Goal: Information Seeking & Learning: Learn about a topic

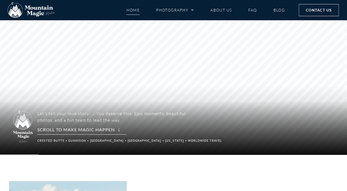
scroll to position [27, 0]
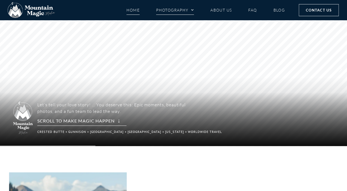
click at [178, 13] on link "Photography" at bounding box center [175, 10] width 38 height 10
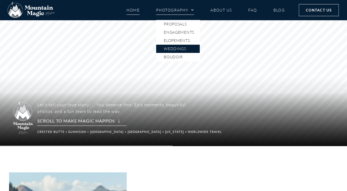
click at [182, 50] on link "Weddings" at bounding box center [178, 49] width 44 height 8
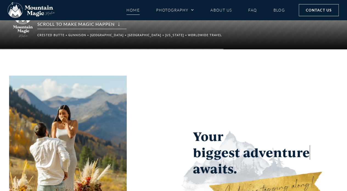
scroll to position [164, 0]
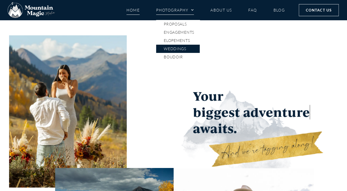
click at [176, 49] on link "Weddings" at bounding box center [178, 49] width 44 height 8
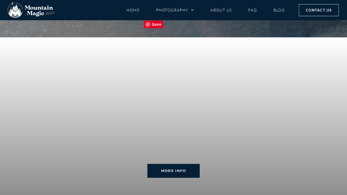
scroll to position [1233, 0]
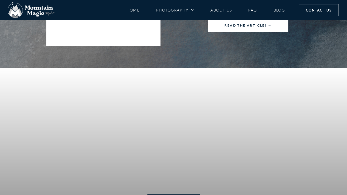
scroll to position [1178, 0]
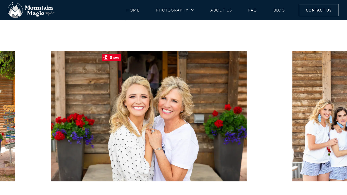
scroll to position [55, 0]
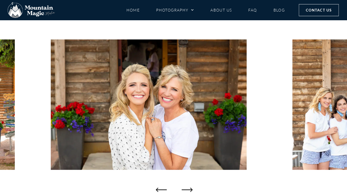
click at [187, 190] on icon "Next slide" at bounding box center [186, 189] width 11 height 11
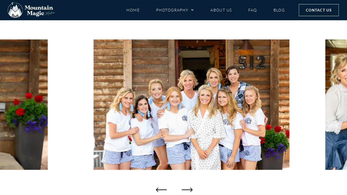
click at [187, 189] on icon "Next slide" at bounding box center [186, 189] width 11 height 11
click at [190, 189] on icon "Next slide" at bounding box center [186, 189] width 11 height 11
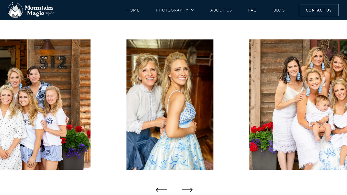
click at [190, 189] on icon "Next slide" at bounding box center [186, 189] width 11 height 11
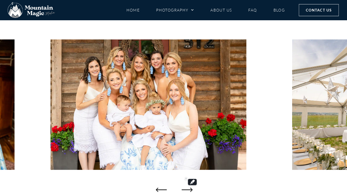
click at [190, 190] on icon "Next slide" at bounding box center [186, 190] width 11 height 4
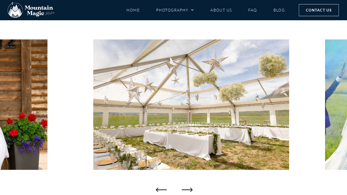
click at [190, 190] on icon "Next slide" at bounding box center [186, 190] width 11 height 4
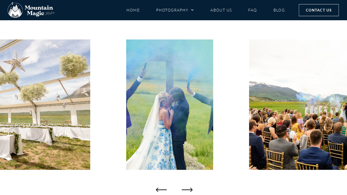
click at [190, 190] on icon "Next slide" at bounding box center [186, 190] width 11 height 4
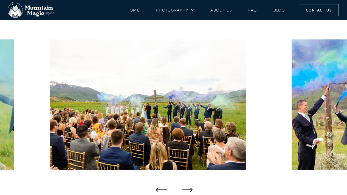
click at [190, 190] on icon "Next slide" at bounding box center [186, 190] width 11 height 4
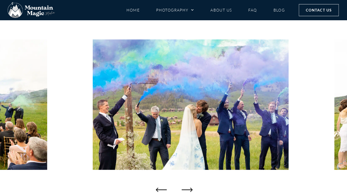
click at [190, 190] on icon "Next slide" at bounding box center [186, 190] width 11 height 4
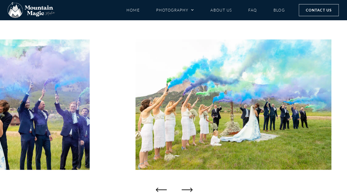
click at [190, 190] on icon "Next slide" at bounding box center [186, 190] width 11 height 4
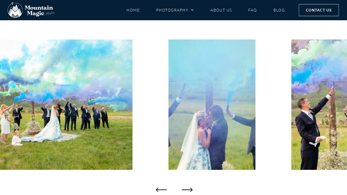
click at [190, 190] on icon "Next slide" at bounding box center [186, 190] width 11 height 4
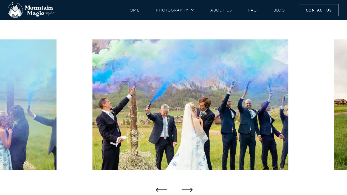
click at [190, 190] on icon "Next slide" at bounding box center [186, 190] width 11 height 4
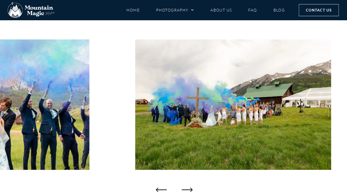
click at [190, 190] on icon "Next slide" at bounding box center [186, 190] width 11 height 4
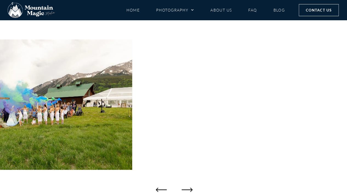
click at [190, 190] on icon "Next slide" at bounding box center [186, 190] width 11 height 4
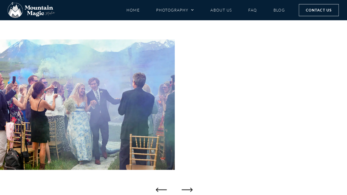
click at [190, 190] on icon "Next slide" at bounding box center [186, 190] width 11 height 4
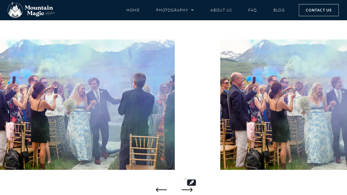
click at [190, 190] on icon "Next slide" at bounding box center [186, 190] width 11 height 4
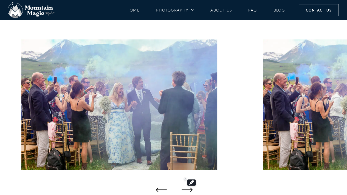
click at [190, 190] on icon "Next slide" at bounding box center [186, 190] width 11 height 4
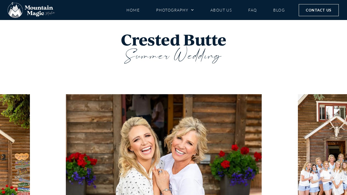
scroll to position [137, 0]
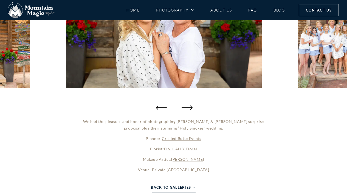
click at [187, 107] on icon "Next slide" at bounding box center [186, 107] width 11 height 11
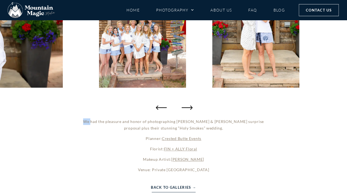
click at [187, 107] on icon "Next slide" at bounding box center [186, 107] width 11 height 11
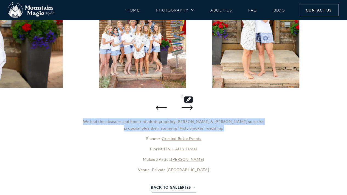
click at [187, 107] on icon "Next slide" at bounding box center [186, 107] width 11 height 11
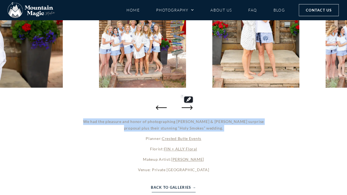
click at [187, 107] on icon "Next slide" at bounding box center [186, 107] width 11 height 11
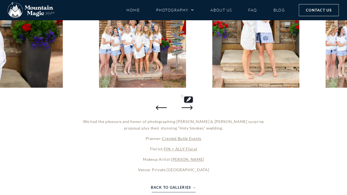
click at [190, 107] on icon "Next slide" at bounding box center [186, 107] width 11 height 11
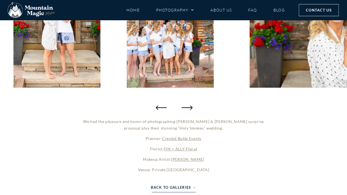
click at [186, 108] on icon "Next slide" at bounding box center [186, 107] width 11 height 11
click at [184, 190] on link "Back to Galleries →" at bounding box center [173, 187] width 45 height 6
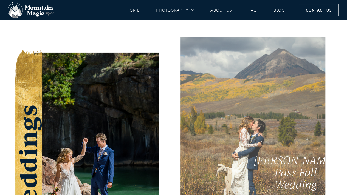
scroll to position [949, 0]
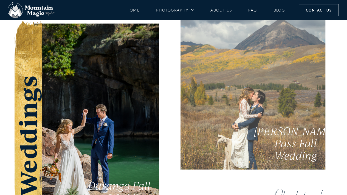
click at [280, 85] on link "[PERSON_NAME] Pass Fall Wedding" at bounding box center [252, 87] width 145 height 165
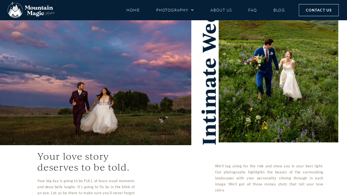
scroll to position [82, 0]
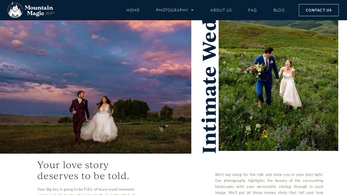
click at [114, 113] on img at bounding box center [95, 59] width 191 height 188
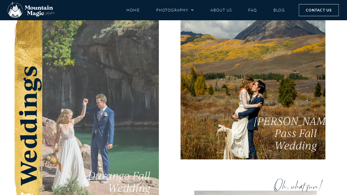
scroll to position [1041, 0]
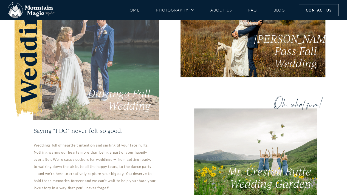
click at [54, 50] on link "Durango Fall Wedding" at bounding box center [95, 25] width 125 height 188
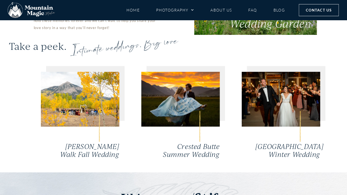
scroll to position [1178, 0]
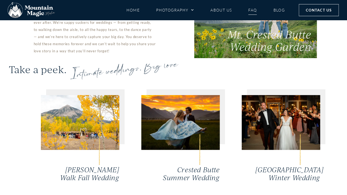
click at [249, 12] on link "FAQ" at bounding box center [252, 10] width 8 height 10
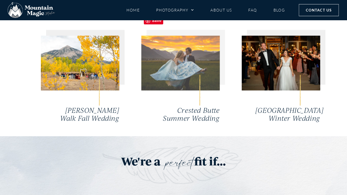
scroll to position [1315, 0]
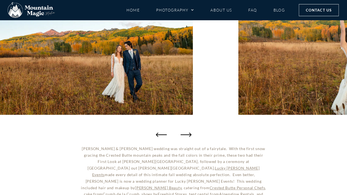
scroll to position [108, 0]
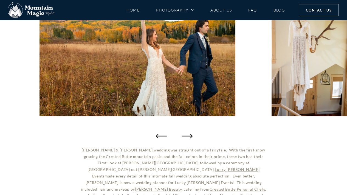
click at [184, 135] on icon "Next slide" at bounding box center [186, 135] width 11 height 11
click at [189, 133] on icon "Next slide" at bounding box center [186, 135] width 11 height 11
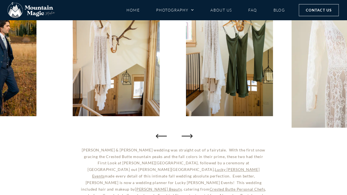
click at [191, 135] on icon "Next slide" at bounding box center [186, 136] width 11 height 4
click at [191, 140] on icon "Next slide" at bounding box center [186, 135] width 11 height 11
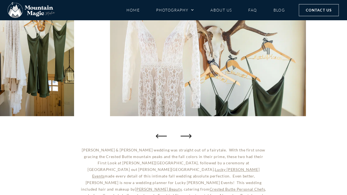
click at [191, 136] on div at bounding box center [173, 51] width 347 height 181
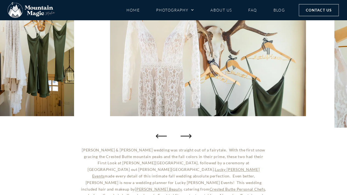
click at [191, 136] on div at bounding box center [173, 51] width 347 height 181
click at [190, 136] on icon "Next slide" at bounding box center [186, 136] width 11 height 4
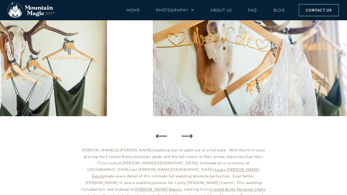
click at [188, 138] on icon "Next slide" at bounding box center [186, 135] width 11 height 11
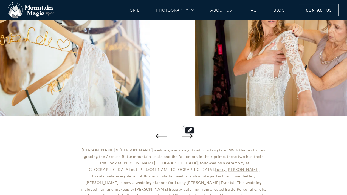
click at [188, 137] on icon "Next slide" at bounding box center [186, 135] width 11 height 11
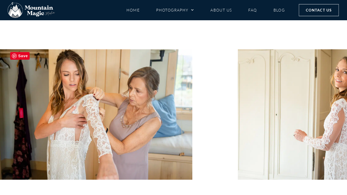
scroll to position [54, 0]
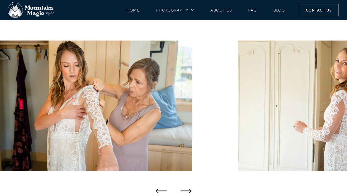
click at [188, 185] on div at bounding box center [173, 105] width 347 height 181
click at [188, 188] on icon "Next slide" at bounding box center [186, 190] width 11 height 11
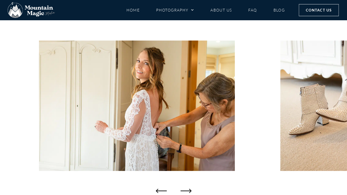
click at [198, 183] on div at bounding box center [173, 105] width 347 height 181
click at [195, 185] on div at bounding box center [173, 105] width 347 height 181
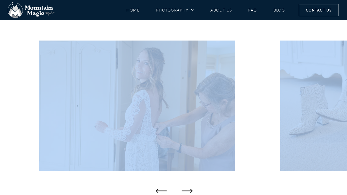
click at [191, 191] on div at bounding box center [173, 105] width 347 height 181
click at [187, 191] on icon "Next slide" at bounding box center [186, 190] width 11 height 11
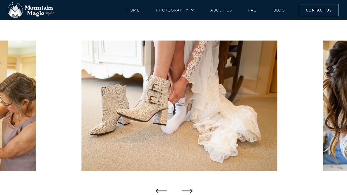
click at [186, 191] on icon "Next slide" at bounding box center [186, 190] width 11 height 11
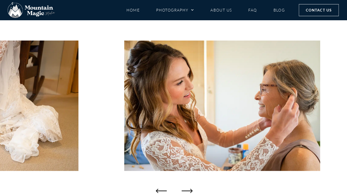
click at [186, 191] on icon "Next slide" at bounding box center [186, 190] width 11 height 11
click at [189, 191] on icon "Next slide" at bounding box center [186, 190] width 11 height 11
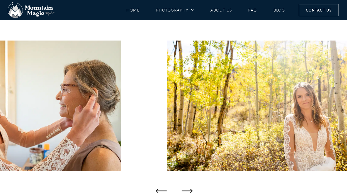
click at [189, 190] on icon "Next slide" at bounding box center [186, 190] width 11 height 11
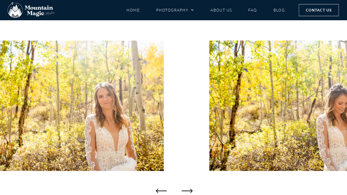
click at [188, 190] on icon "Next slide" at bounding box center [186, 190] width 11 height 11
click at [189, 189] on icon "Next slide" at bounding box center [186, 190] width 11 height 11
